Goal: Browse casually: Explore the website without a specific task or goal

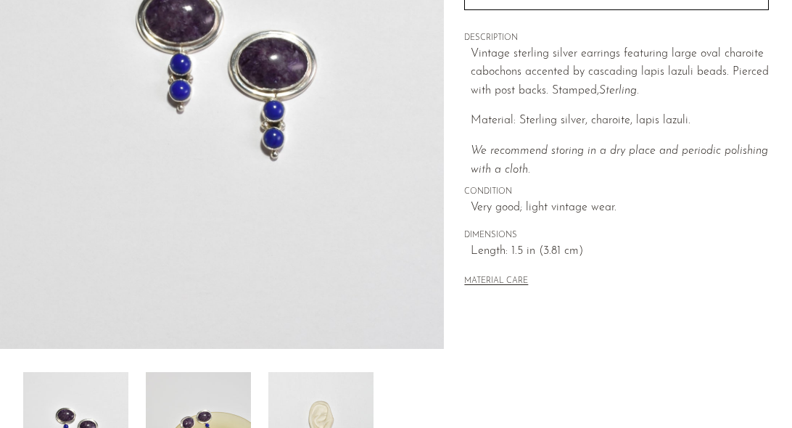
scroll to position [336, 0]
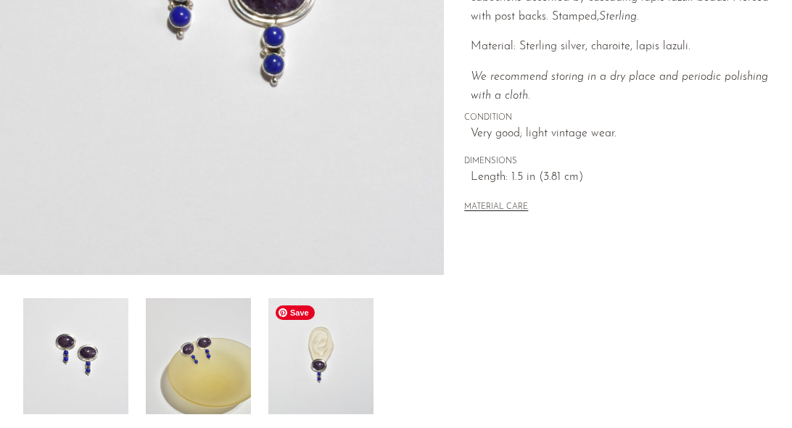
click at [337, 366] on img at bounding box center [320, 356] width 105 height 116
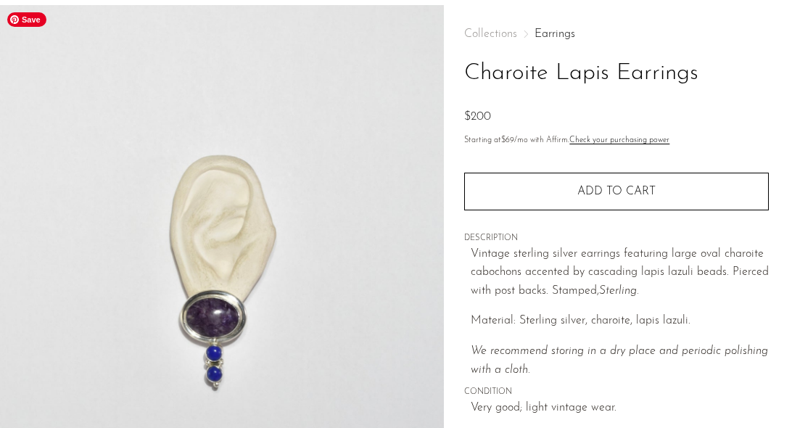
scroll to position [0, 0]
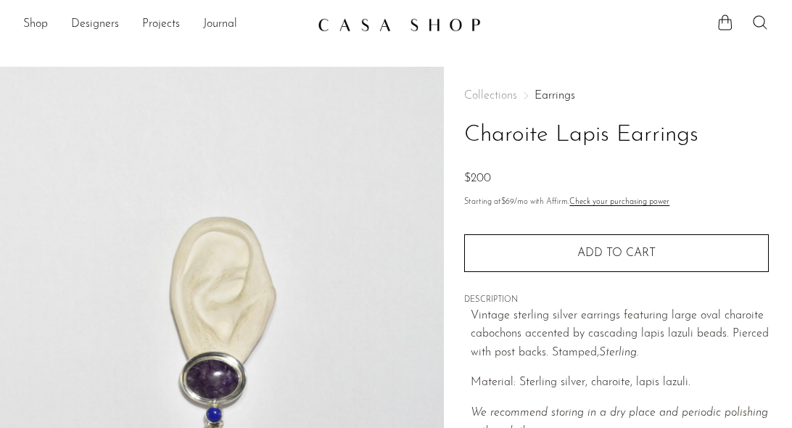
click at [399, 35] on link at bounding box center [396, 25] width 157 height 26
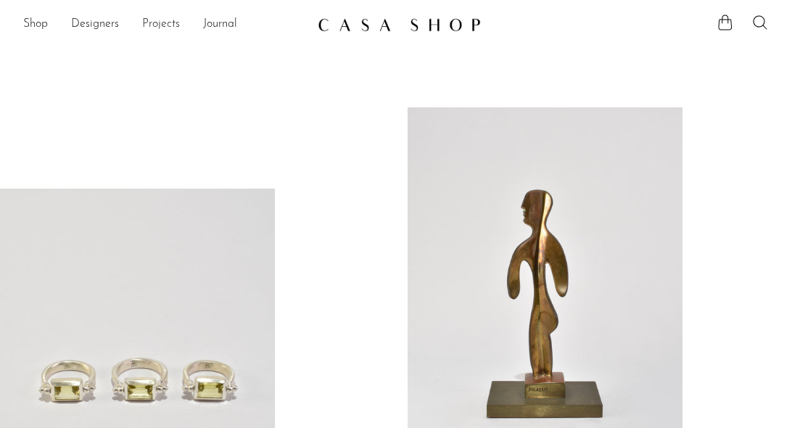
click at [170, 28] on link "Projects" at bounding box center [161, 24] width 38 height 19
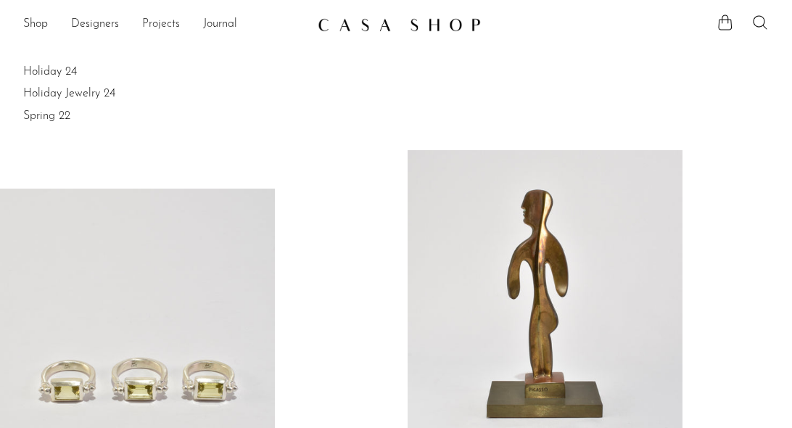
click at [170, 28] on link "Projects" at bounding box center [161, 24] width 38 height 19
